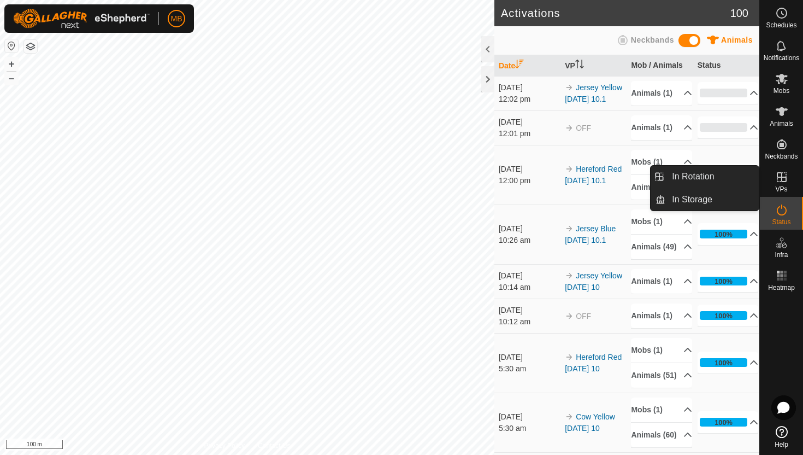
click at [783, 184] on es-virtualpaddocks-svg-icon at bounding box center [782, 176] width 20 height 17
click at [736, 178] on link "In Rotation" at bounding box center [711, 177] width 93 height 22
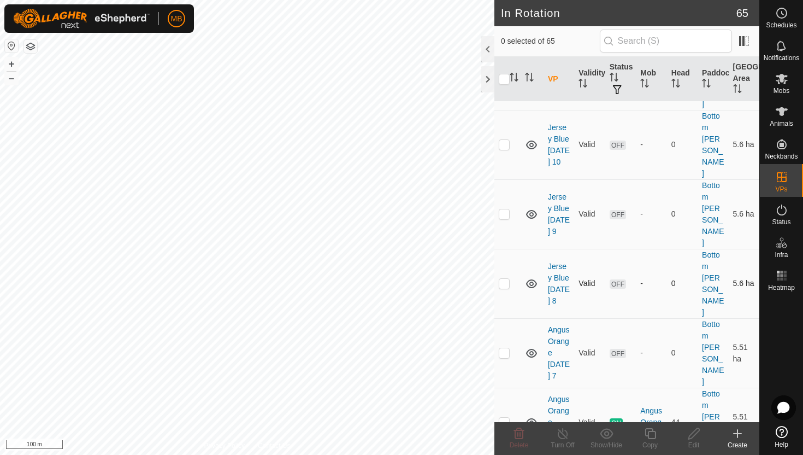
scroll to position [153, 0]
click at [505, 416] on p-checkbox at bounding box center [504, 420] width 11 height 9
checkbox input "true"
click at [650, 433] on icon at bounding box center [651, 433] width 14 height 13
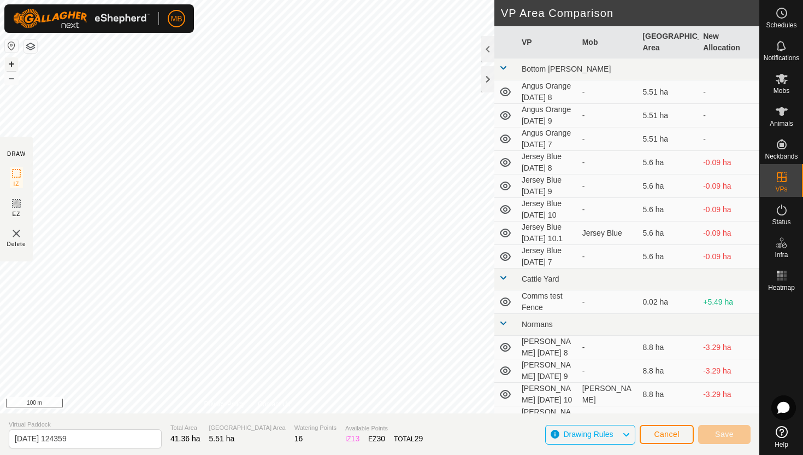
click at [11, 64] on button "+" at bounding box center [11, 63] width 13 height 13
click at [10, 64] on button "+" at bounding box center [11, 63] width 13 height 13
click at [14, 63] on button "+" at bounding box center [11, 63] width 13 height 13
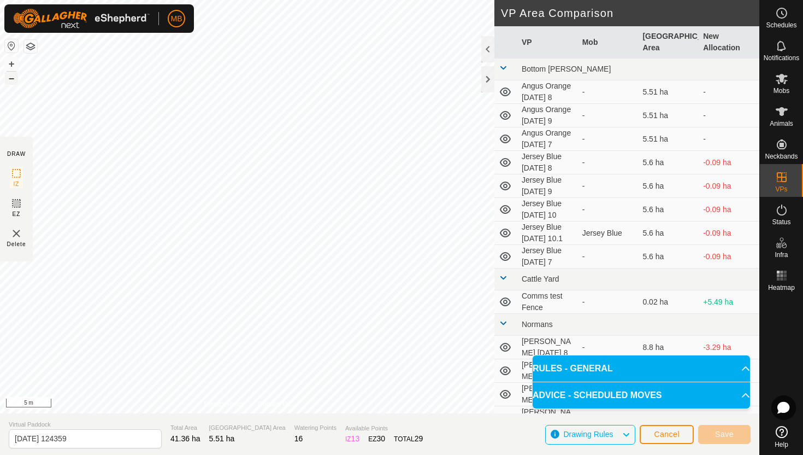
click at [13, 78] on button "–" at bounding box center [11, 78] width 13 height 13
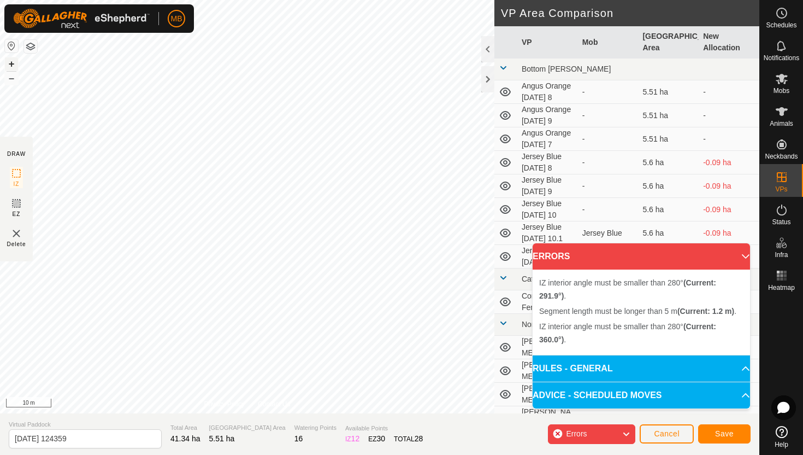
click at [13, 62] on button "+" at bounding box center [11, 63] width 13 height 13
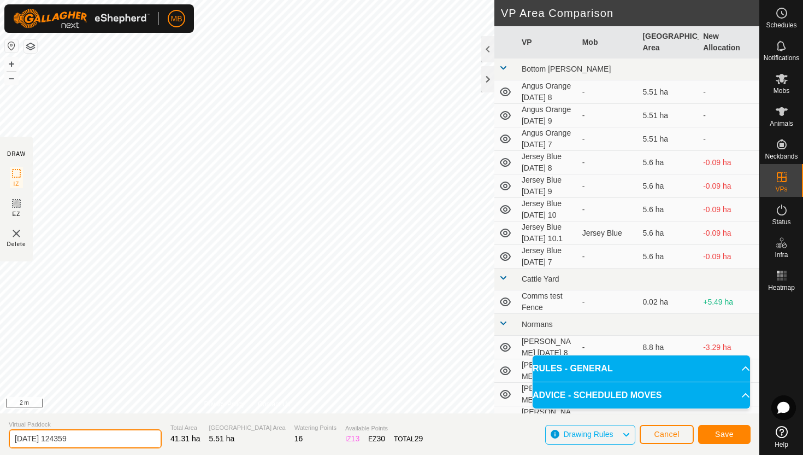
click at [107, 442] on input "2025-08-10 124359" at bounding box center [85, 438] width 153 height 19
type input "2"
type input "Angus Orange [DATE] 10.1"
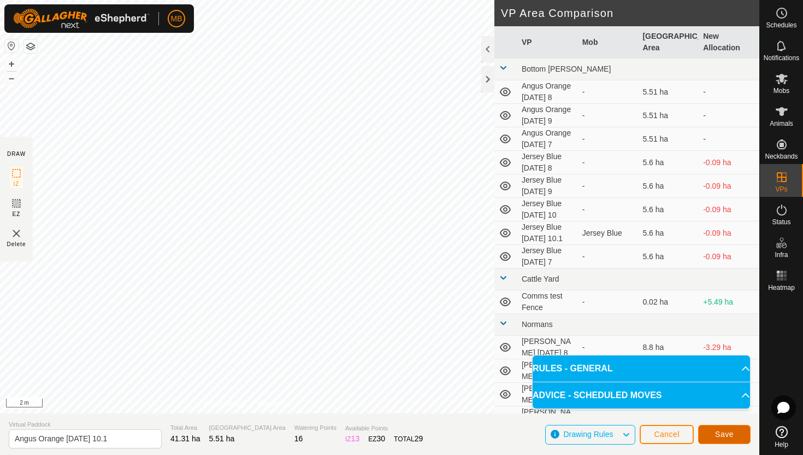
click at [738, 429] on button "Save" at bounding box center [724, 434] width 52 height 19
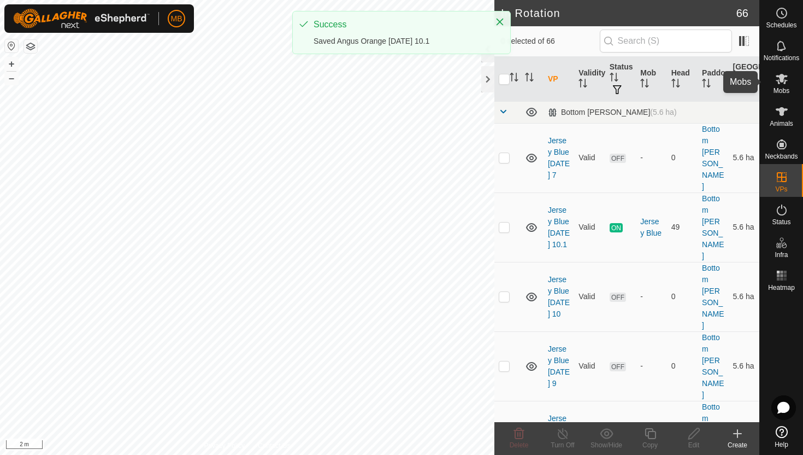
click at [782, 84] on icon at bounding box center [781, 78] width 13 height 13
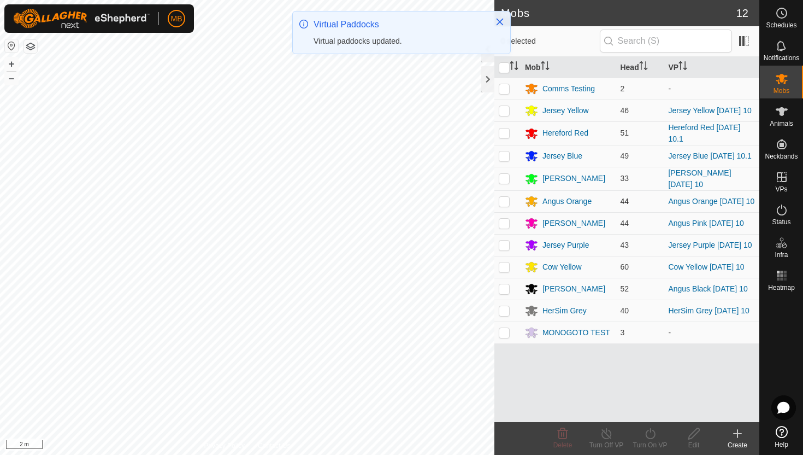
click at [506, 202] on p-checkbox at bounding box center [504, 201] width 11 height 9
checkbox input "true"
click at [649, 430] on icon at bounding box center [651, 433] width 14 height 13
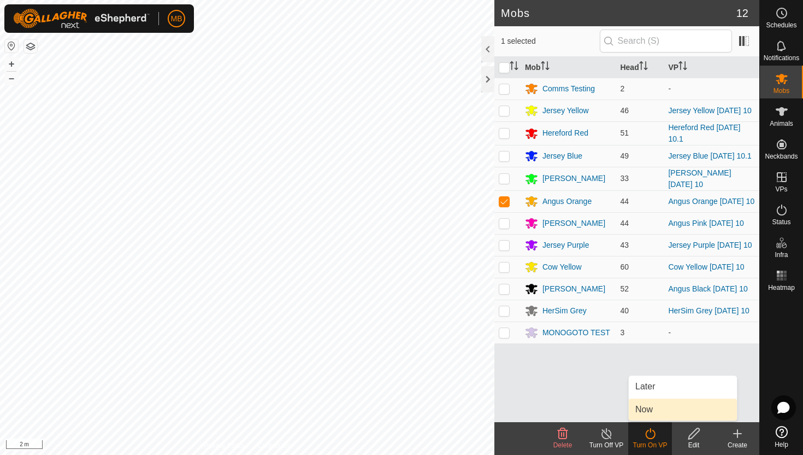
click at [652, 408] on link "Now" at bounding box center [683, 409] width 108 height 22
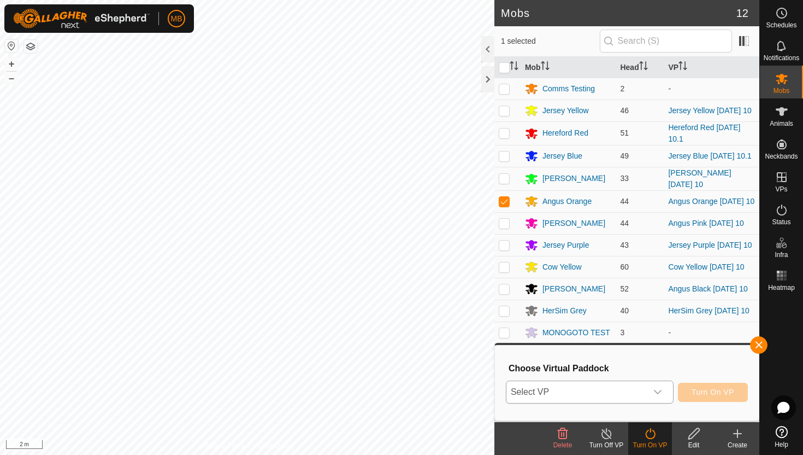
click at [657, 392] on icon "dropdown trigger" at bounding box center [657, 391] width 9 height 9
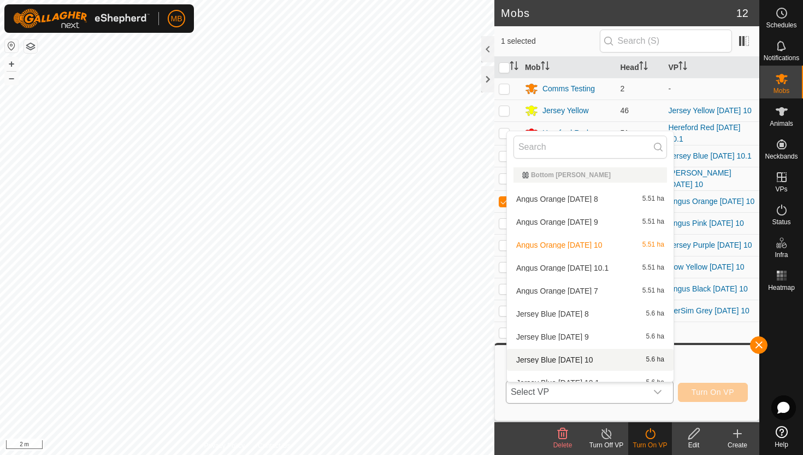
scroll to position [12, 0]
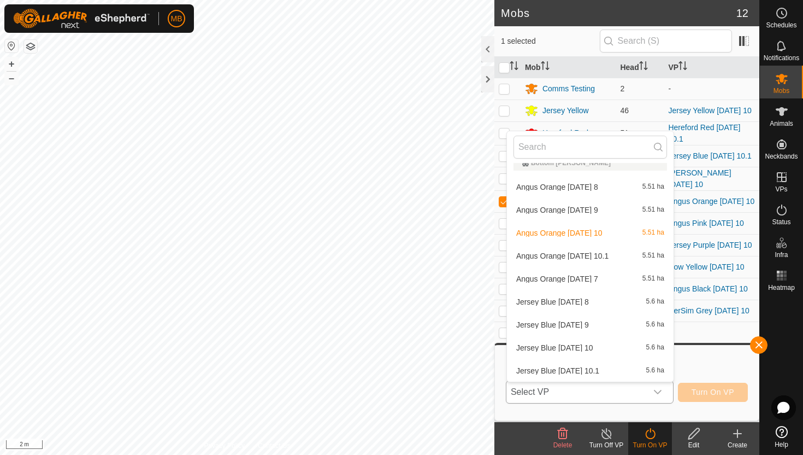
click at [603, 256] on li "Angus Orange Sunday 10.1 5.51 ha" at bounding box center [590, 256] width 167 height 22
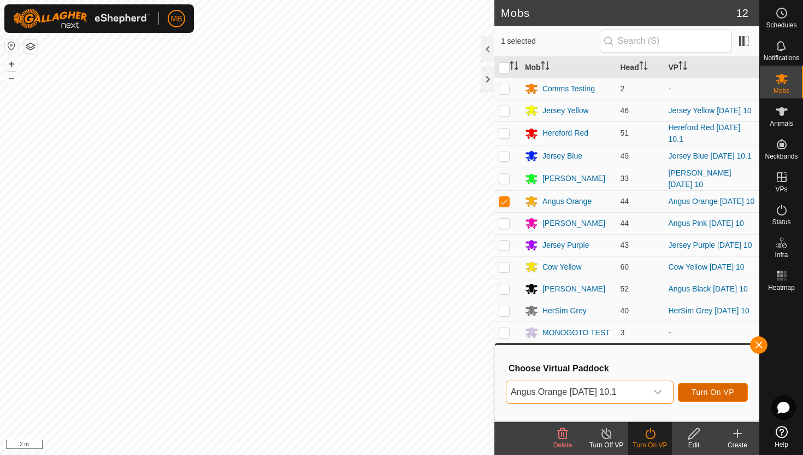
click at [708, 391] on span "Turn On VP" at bounding box center [713, 391] width 43 height 9
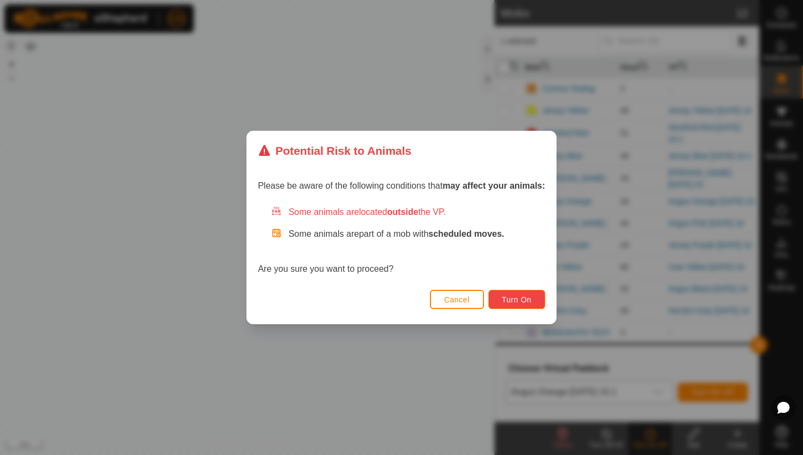
click at [514, 302] on span "Turn On" at bounding box center [517, 299] width 30 height 9
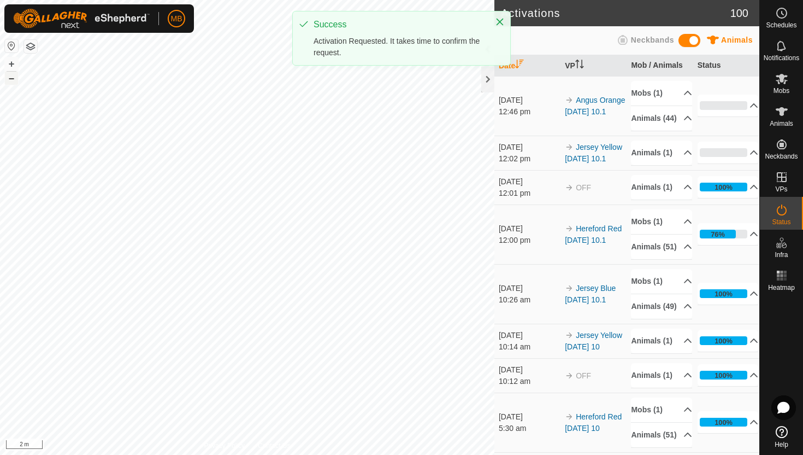
click at [14, 81] on button "–" at bounding box center [11, 78] width 13 height 13
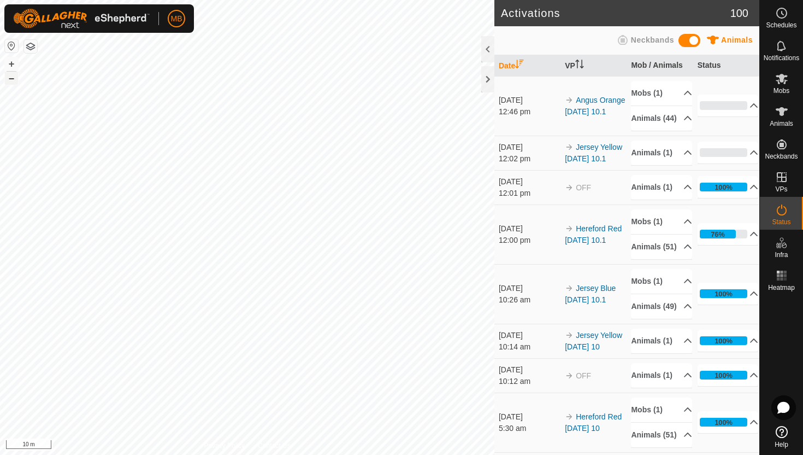
click at [9, 82] on button "–" at bounding box center [11, 78] width 13 height 13
click at [785, 110] on icon at bounding box center [782, 111] width 12 height 9
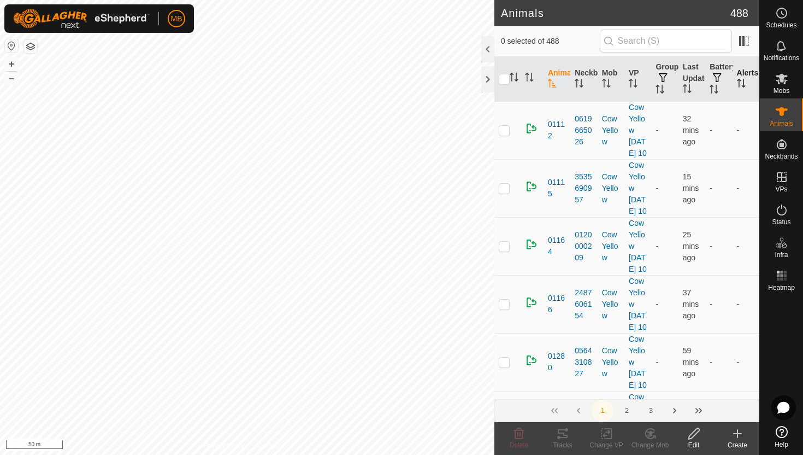
click at [740, 84] on icon "Activate to sort" at bounding box center [741, 83] width 9 height 9
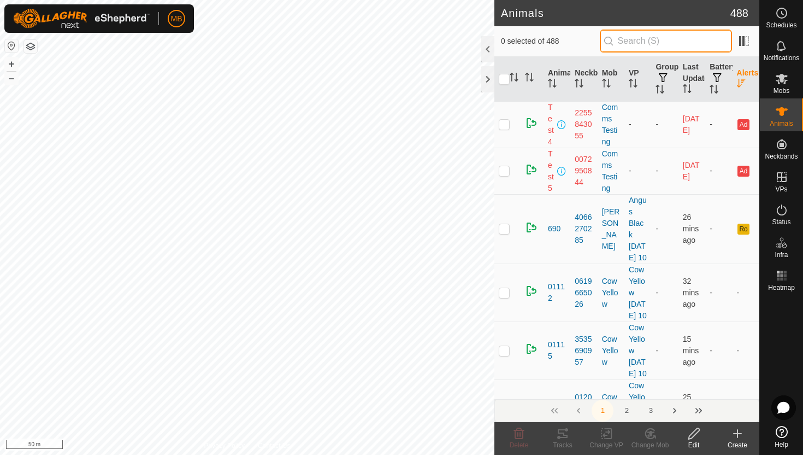
click at [674, 43] on input "text" at bounding box center [666, 41] width 132 height 23
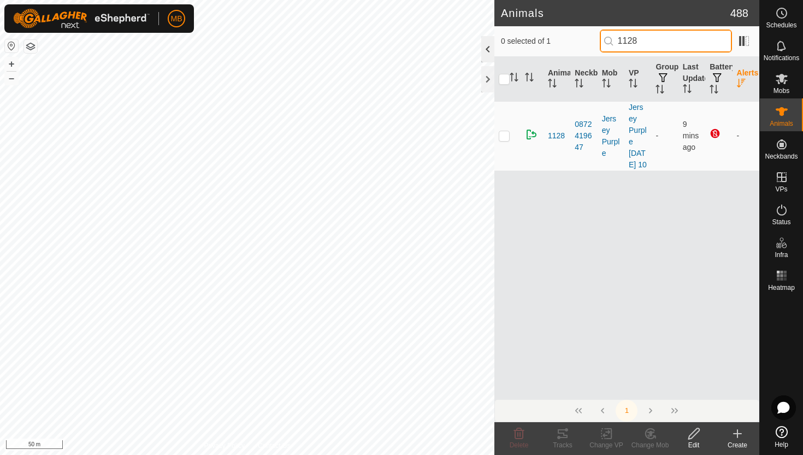
type input "1128"
click at [491, 46] on div at bounding box center [487, 49] width 13 height 26
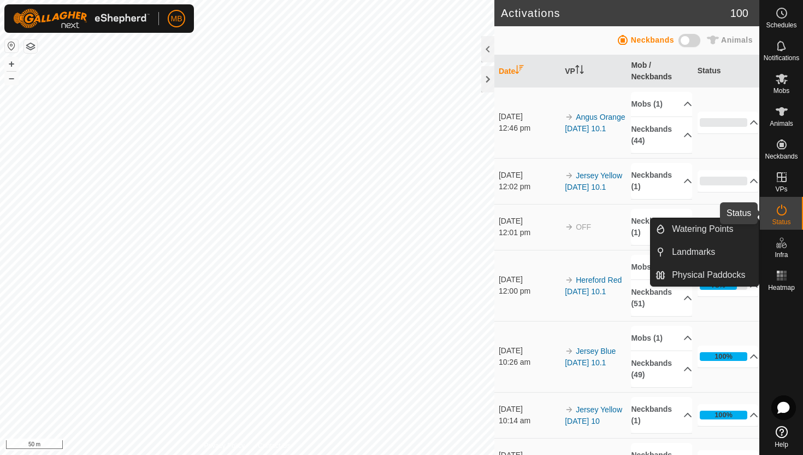
click at [787, 213] on icon at bounding box center [781, 209] width 13 height 13
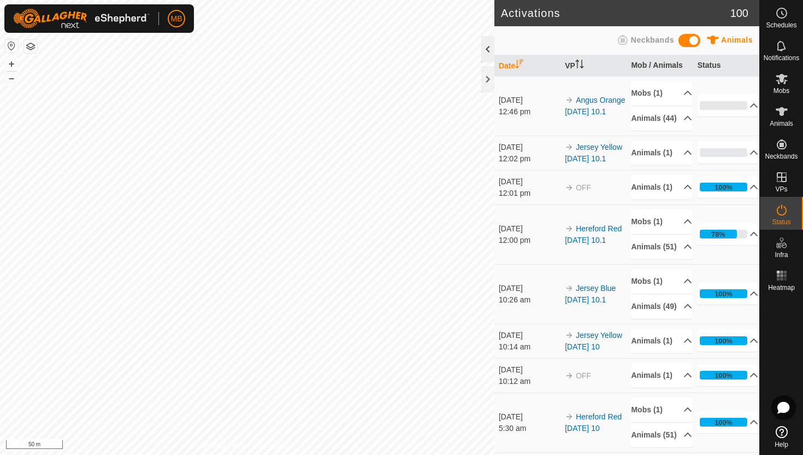
click at [484, 43] on div at bounding box center [487, 49] width 13 height 26
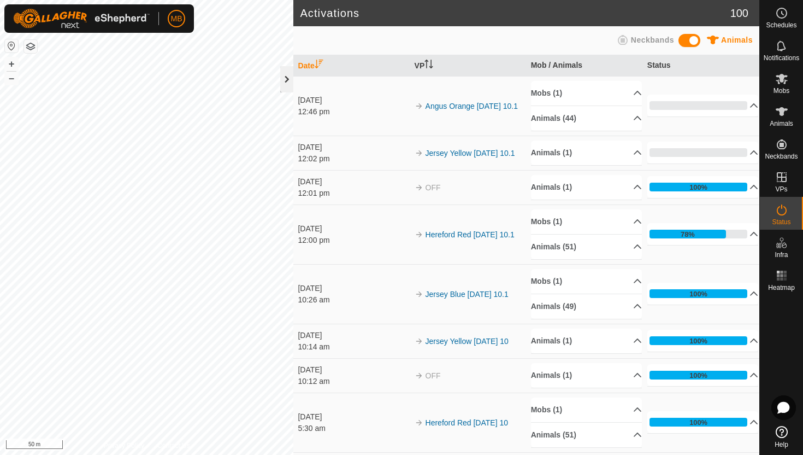
click at [290, 82] on div at bounding box center [286, 79] width 13 height 26
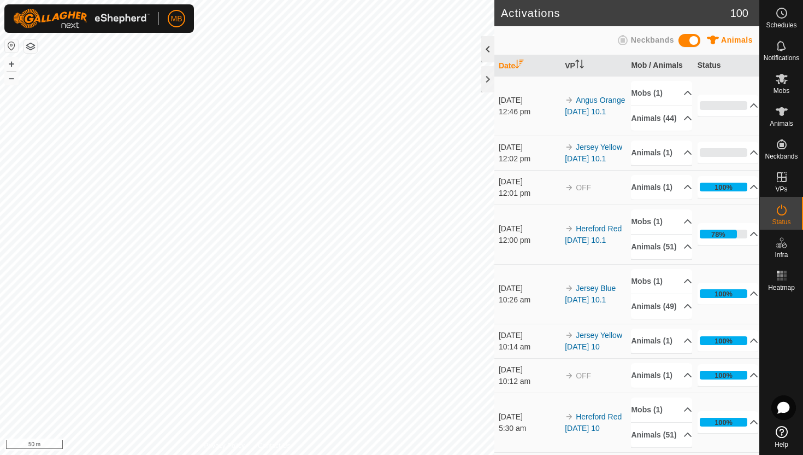
click at [488, 49] on div at bounding box center [487, 49] width 13 height 26
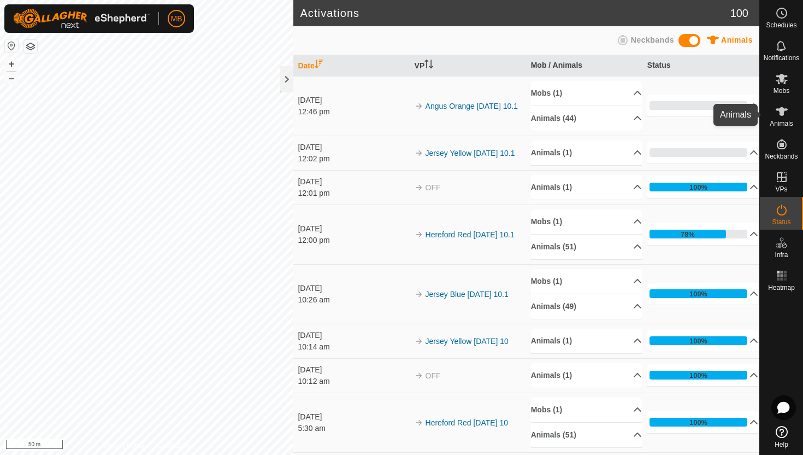
click at [781, 110] on icon at bounding box center [782, 111] width 12 height 9
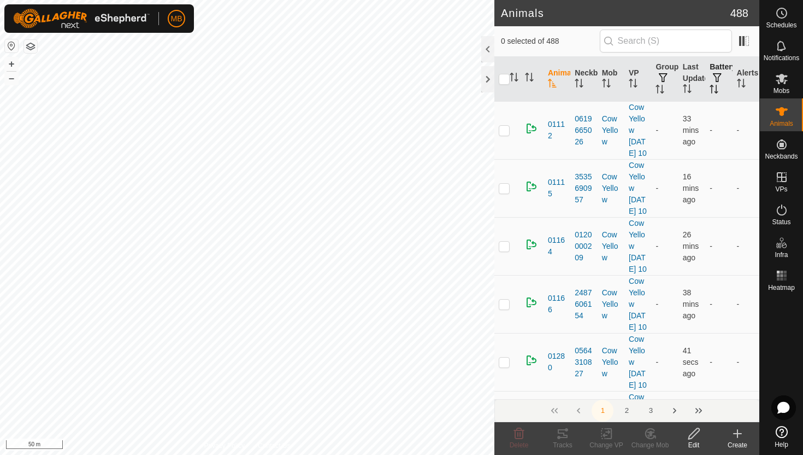
click at [715, 87] on icon "Activate to sort" at bounding box center [714, 89] width 9 height 9
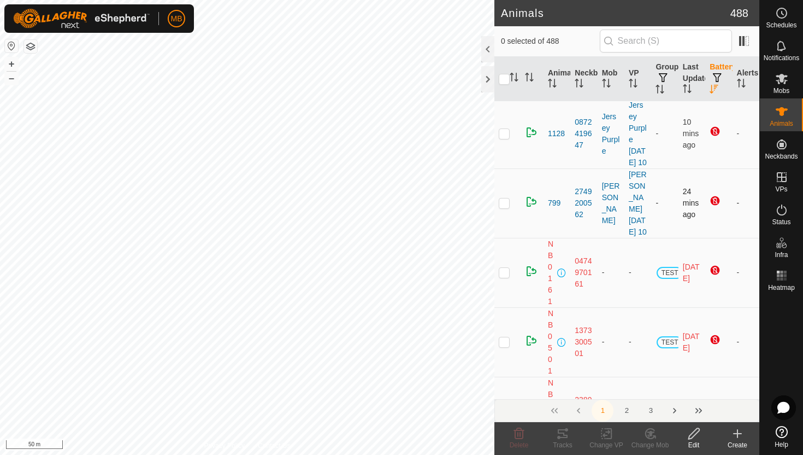
scroll to position [2, 0]
click at [490, 51] on div at bounding box center [487, 49] width 13 height 26
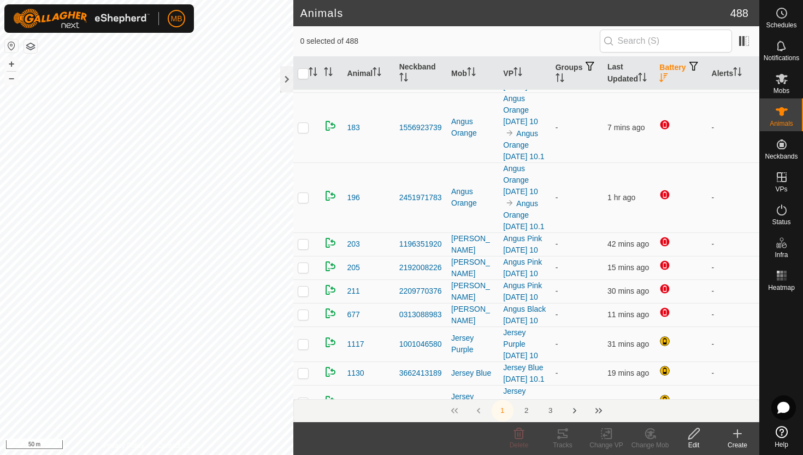
scroll to position [214, 0]
click at [287, 78] on div at bounding box center [286, 79] width 13 height 26
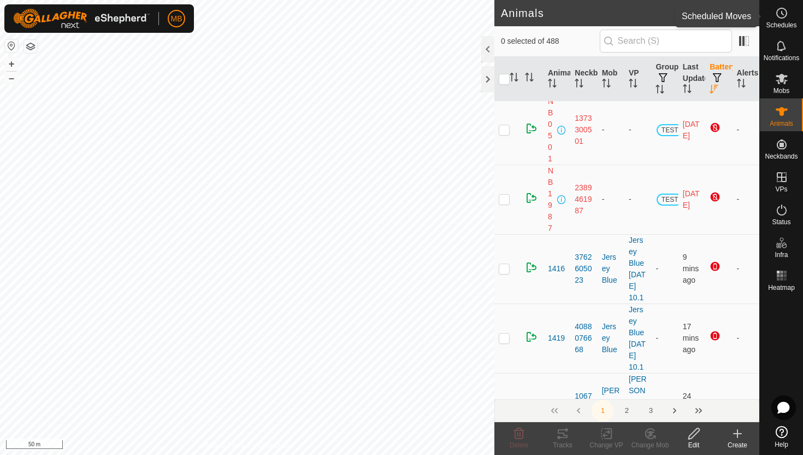
click at [782, 13] on icon at bounding box center [783, 12] width 2 height 3
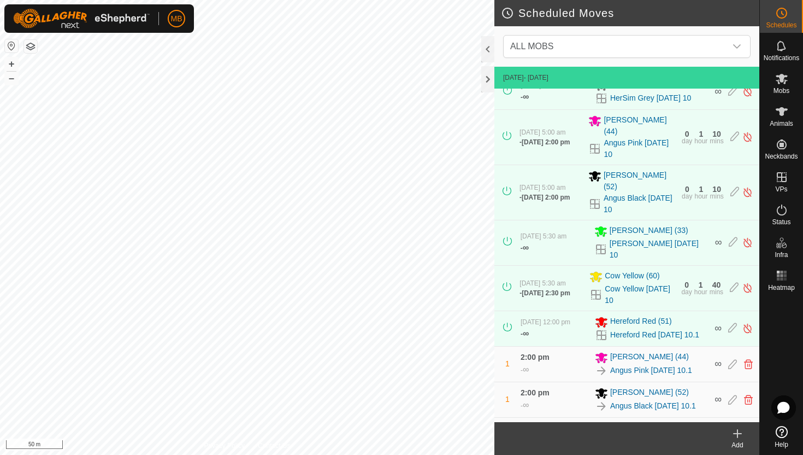
scroll to position [103, 0]
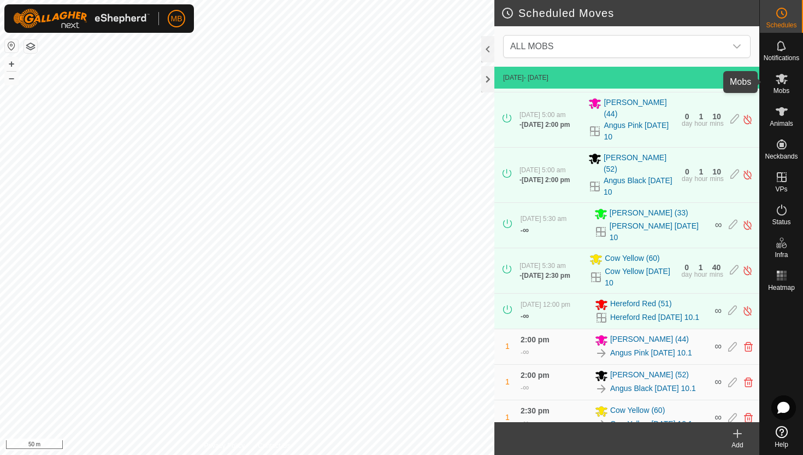
click at [781, 73] on icon at bounding box center [781, 78] width 13 height 13
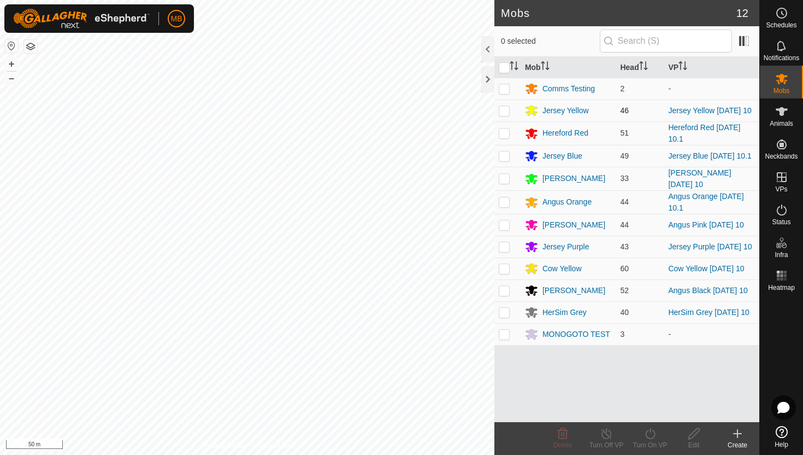
click at [504, 110] on p-checkbox at bounding box center [504, 110] width 11 height 9
checkbox input "true"
click at [648, 437] on icon at bounding box center [651, 433] width 14 height 13
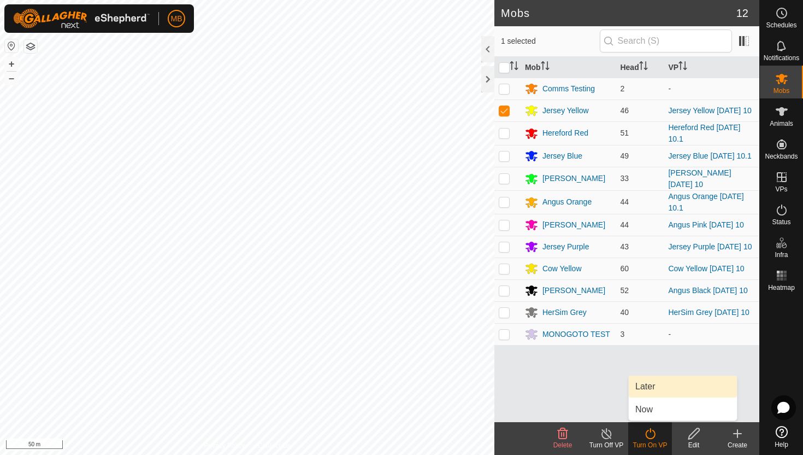
click at [653, 388] on link "Later" at bounding box center [683, 386] width 108 height 22
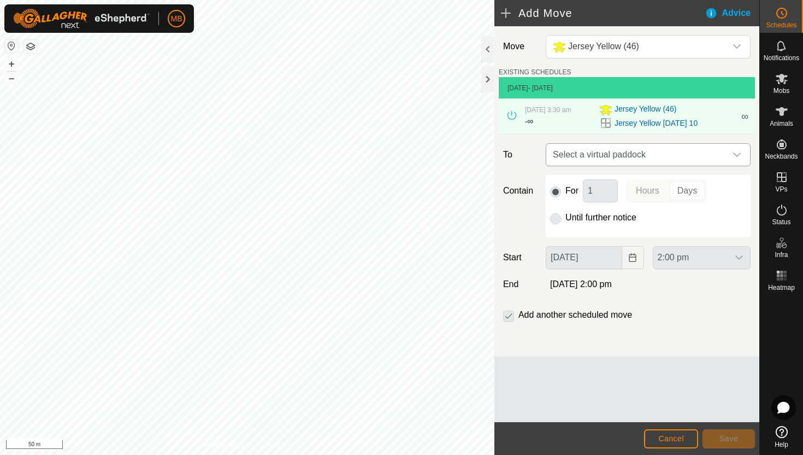
click at [718, 154] on span "Select a virtual paddock" at bounding box center [638, 155] width 178 height 22
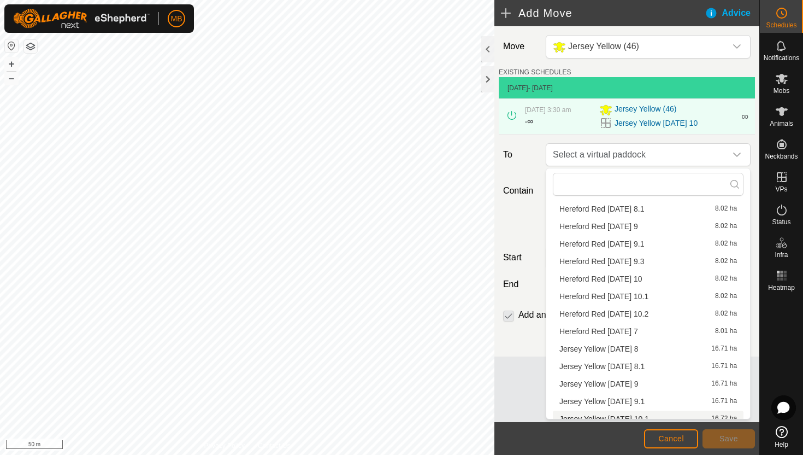
scroll to position [79, 0]
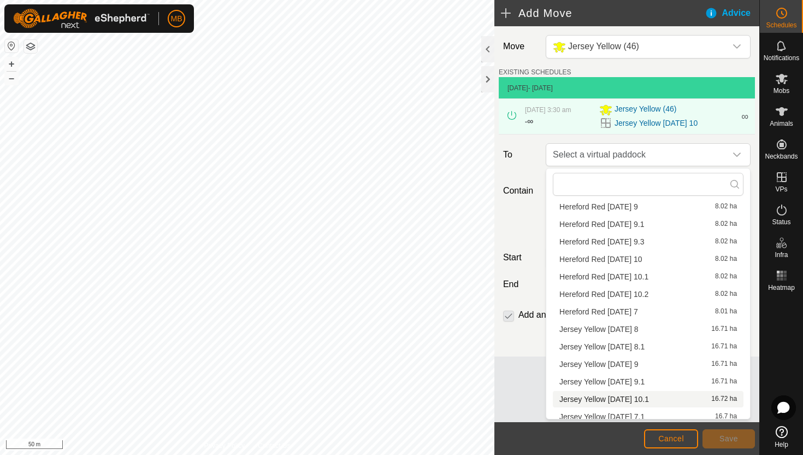
click at [633, 399] on li "Jersey Yellow Sunday 10.1 16.72 ha" at bounding box center [648, 399] width 191 height 16
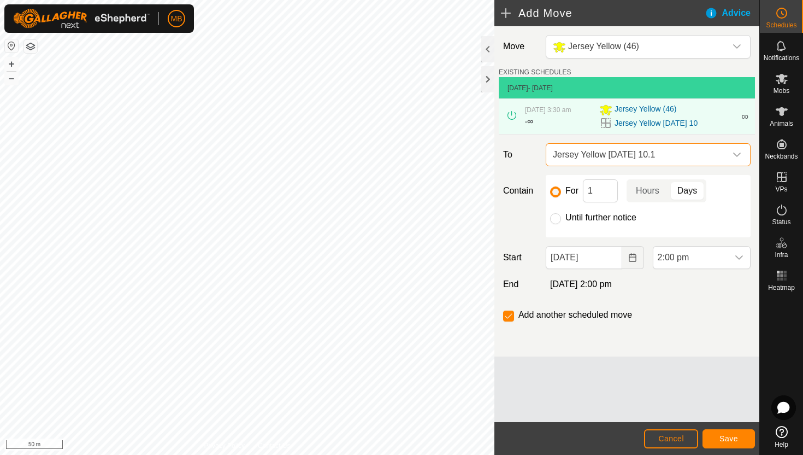
click at [609, 217] on label "Until further notice" at bounding box center [600, 217] width 71 height 9
click at [561, 217] on input "Until further notice" at bounding box center [555, 218] width 11 height 11
radio input "true"
checkbox input "false"
click at [730, 440] on span "Save" at bounding box center [729, 438] width 19 height 9
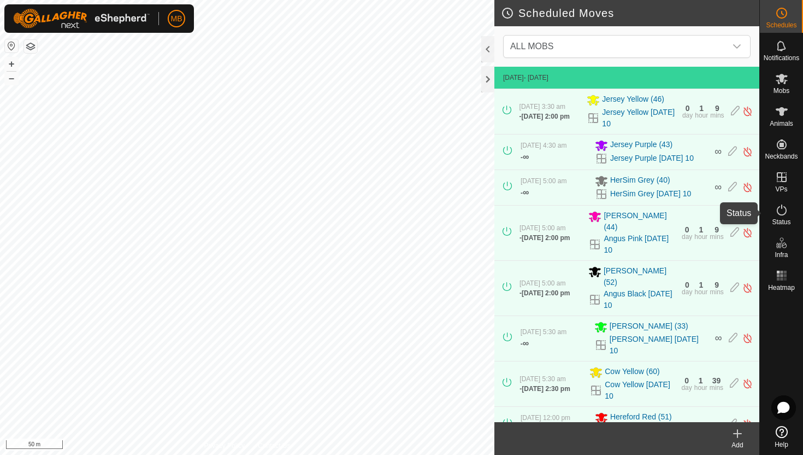
click at [784, 209] on icon at bounding box center [781, 209] width 13 height 13
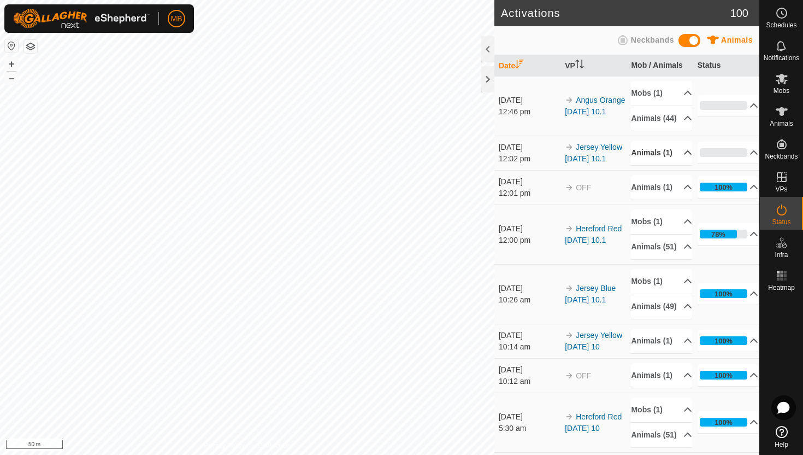
click at [682, 165] on p-accordion-header "Animals (1)" at bounding box center [661, 152] width 61 height 25
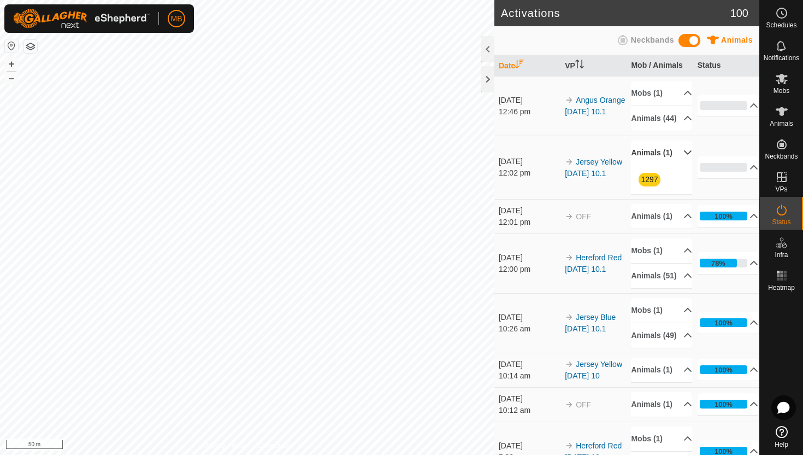
click at [682, 165] on p-accordion-header "Animals (1)" at bounding box center [661, 152] width 61 height 25
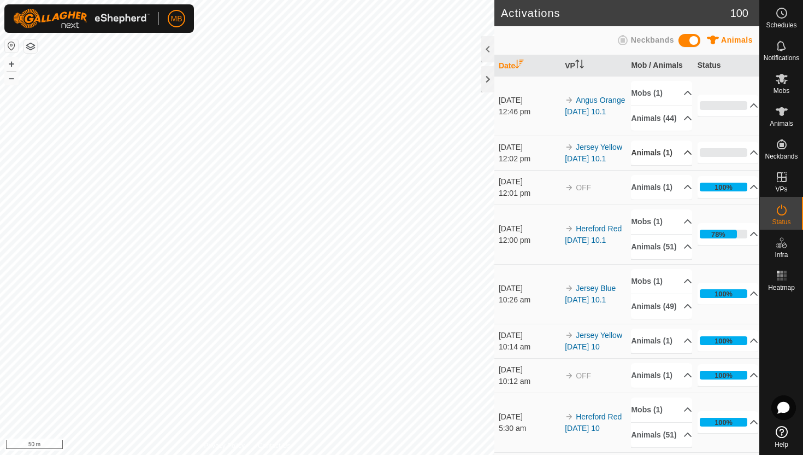
click at [671, 165] on p-accordion-header "Animals (1)" at bounding box center [661, 152] width 61 height 25
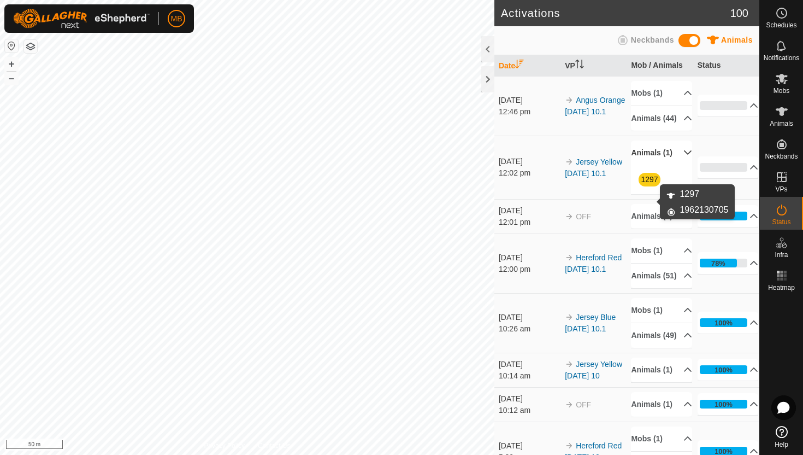
click at [655, 184] on link "1297" at bounding box center [649, 179] width 17 height 9
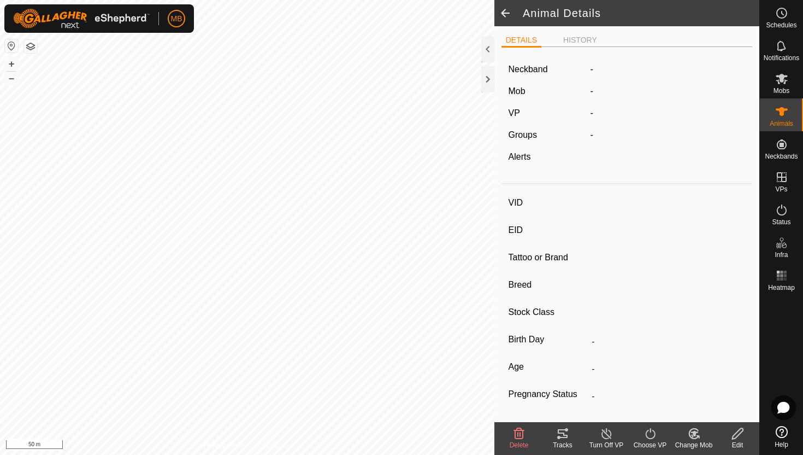
type input "1297"
type input "-"
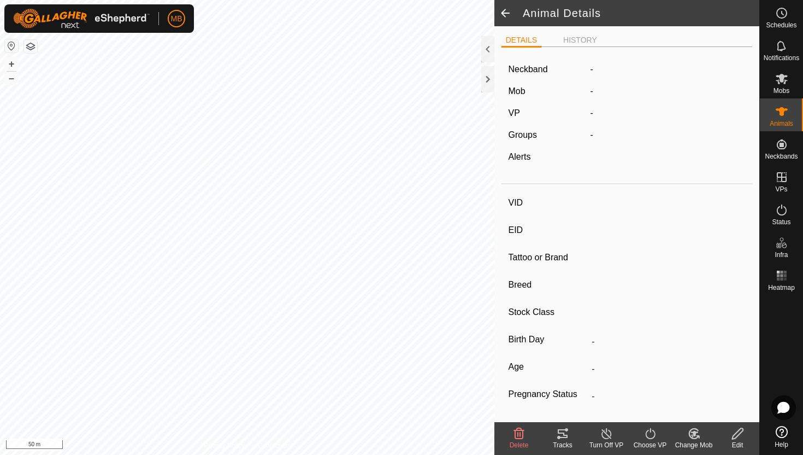
type input "446 kg"
type input "-"
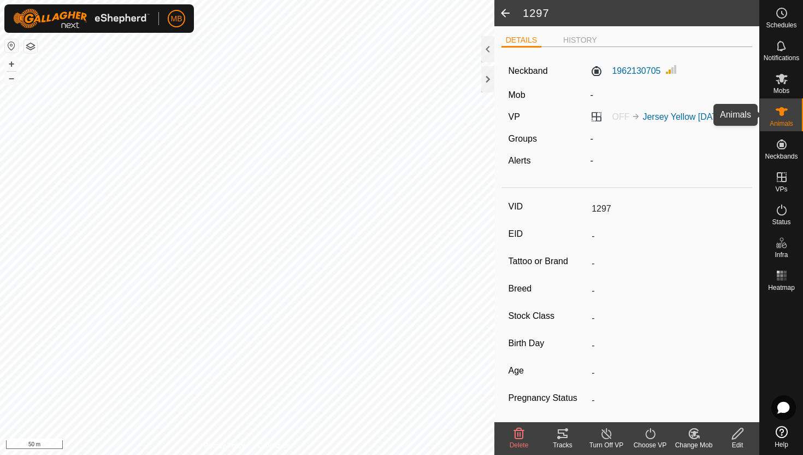
click at [779, 114] on icon at bounding box center [781, 111] width 13 height 13
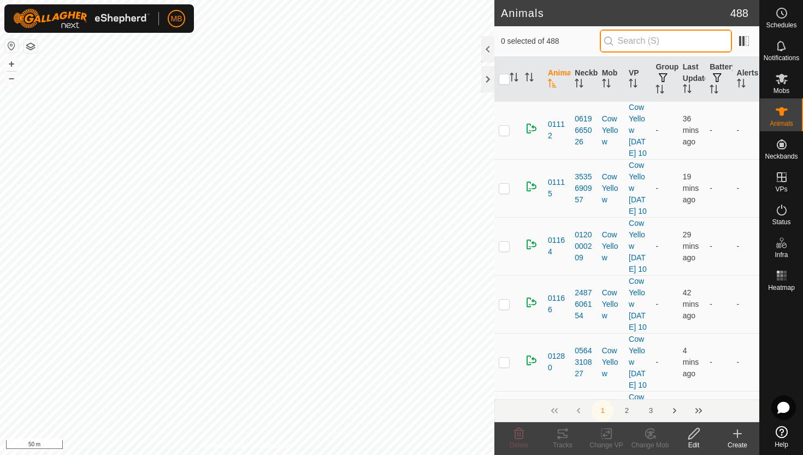
click at [667, 39] on input "text" at bounding box center [666, 41] width 132 height 23
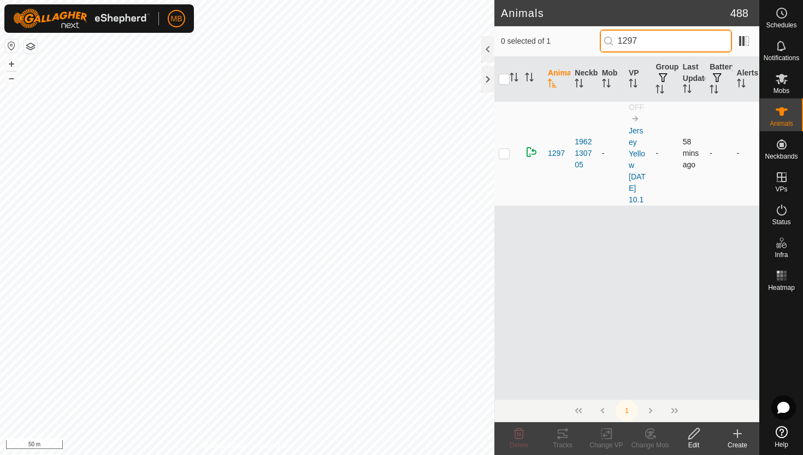
type input "1297"
click at [504, 153] on p-checkbox at bounding box center [504, 153] width 11 height 9
checkbox input "true"
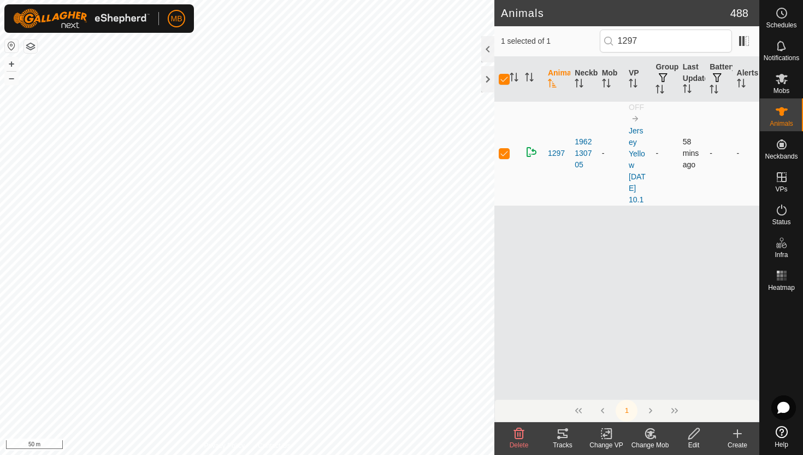
click at [504, 153] on p-checkbox at bounding box center [504, 153] width 11 height 9
checkbox input "false"
click at [782, 11] on icon at bounding box center [781, 13] width 13 height 13
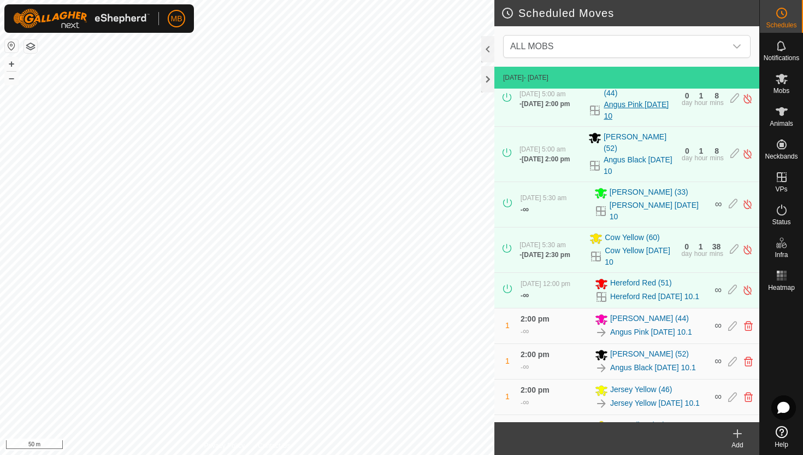
scroll to position [152, 0]
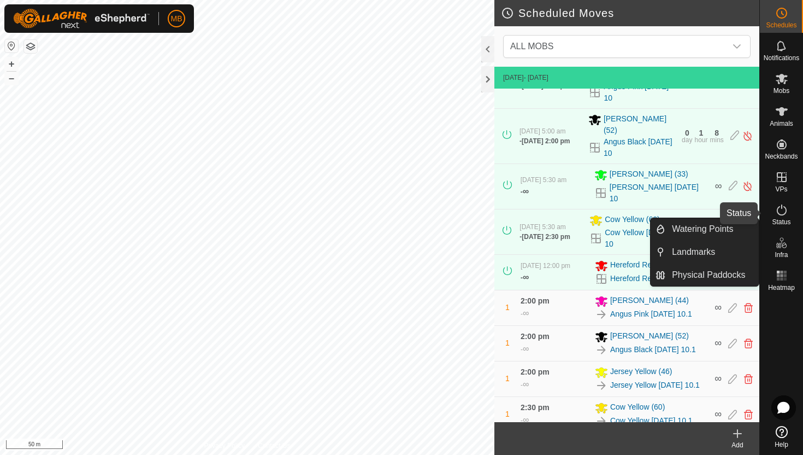
click at [782, 209] on icon at bounding box center [781, 209] width 13 height 13
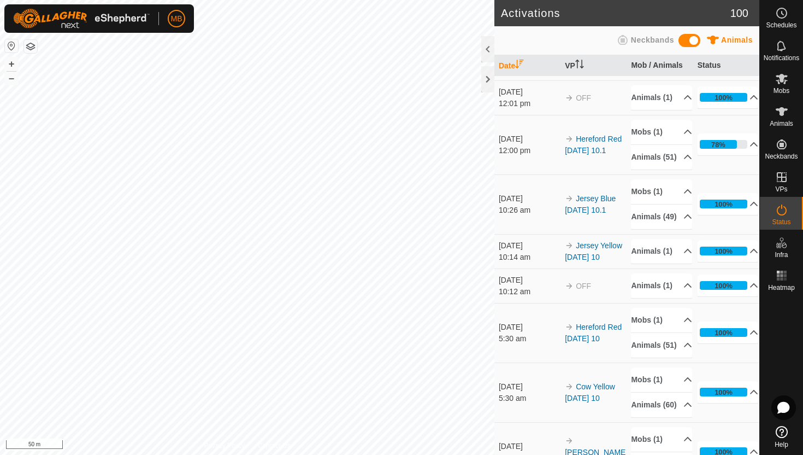
scroll to position [88, 0]
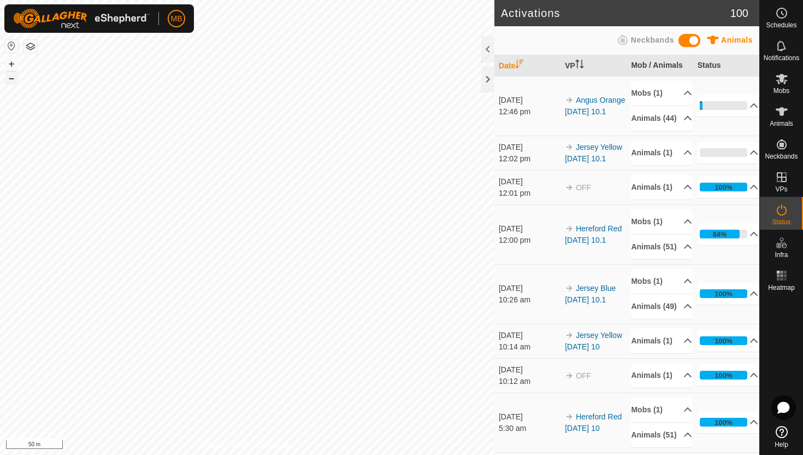
click at [15, 81] on button "–" at bounding box center [11, 78] width 13 height 13
click at [9, 66] on button "+" at bounding box center [11, 63] width 13 height 13
click at [10, 64] on button "+" at bounding box center [11, 63] width 13 height 13
